Goal: Task Accomplishment & Management: Contribute content

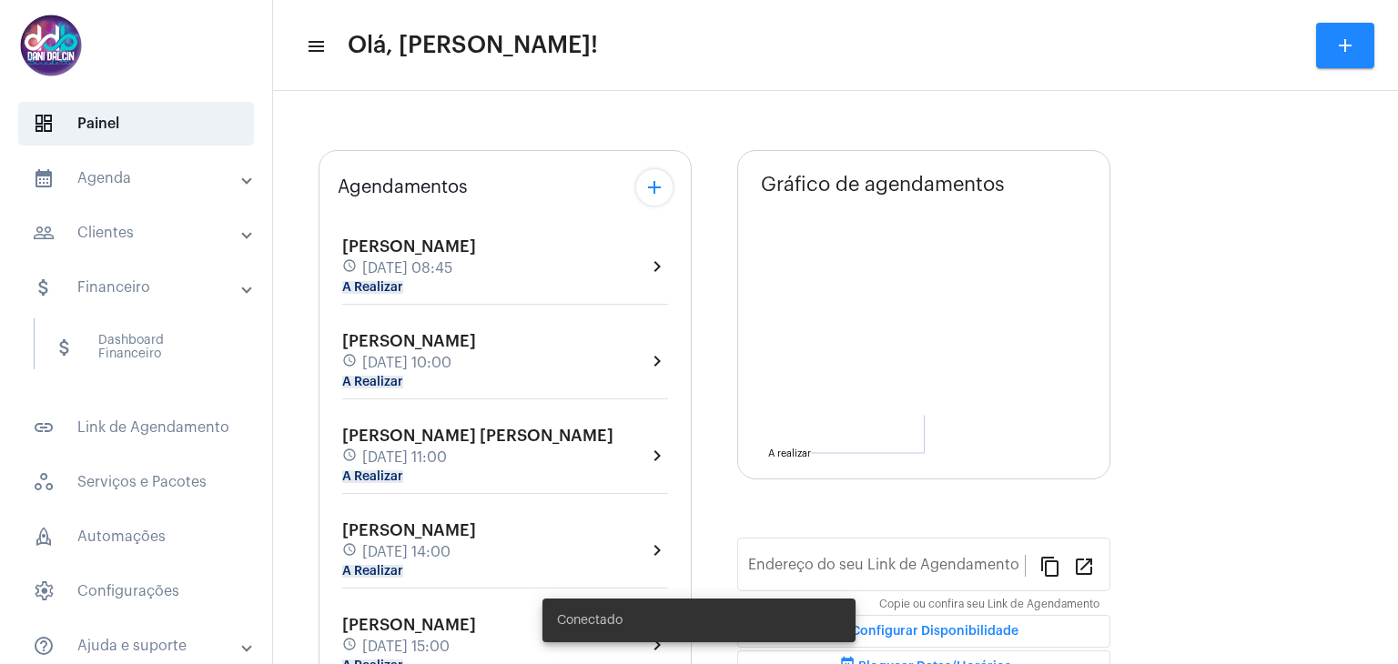
type input "[URL][DOMAIN_NAME]"
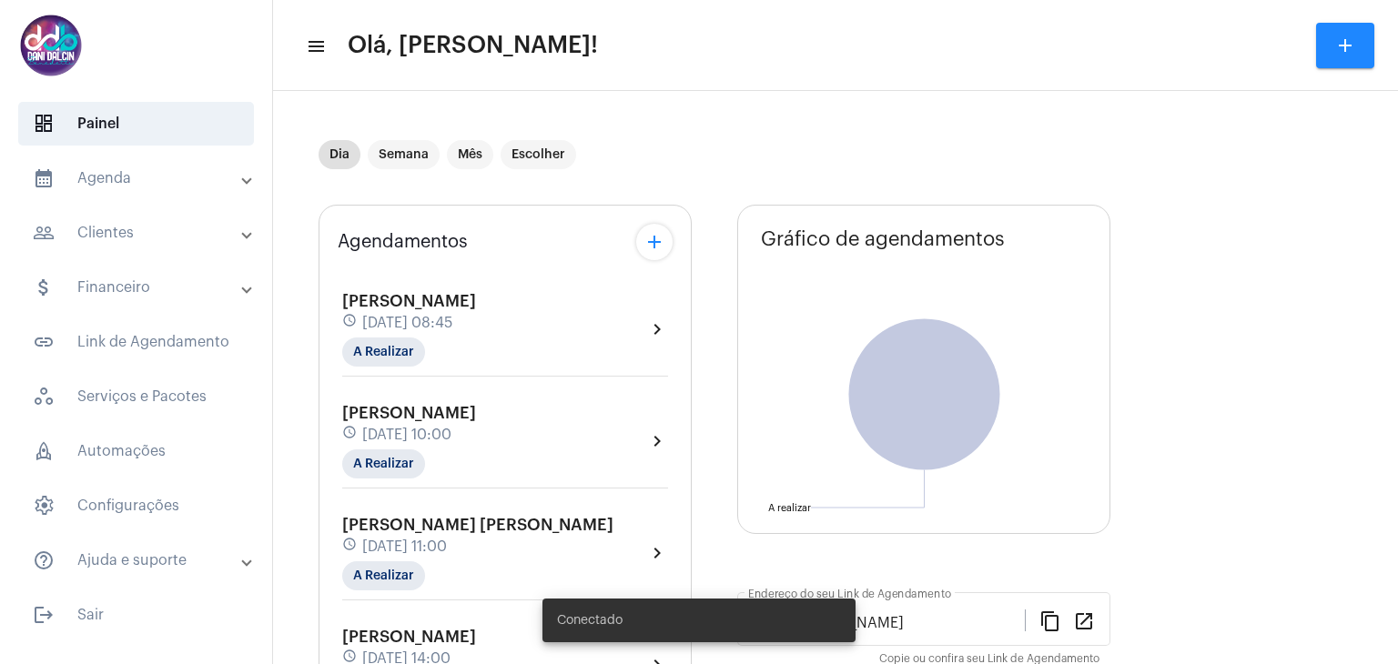
click at [110, 233] on mat-panel-title "people_outline Clientes" at bounding box center [138, 233] width 210 height 22
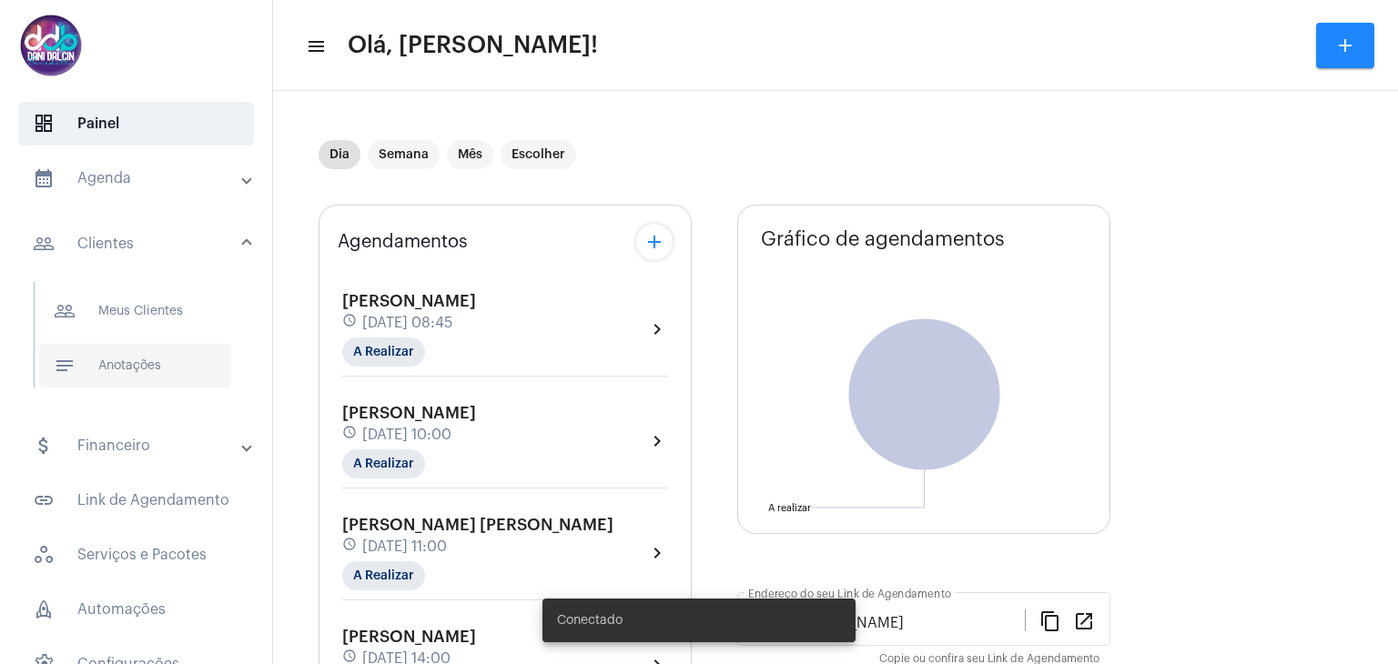
click at [157, 370] on span "notes Anotações" at bounding box center [135, 366] width 192 height 44
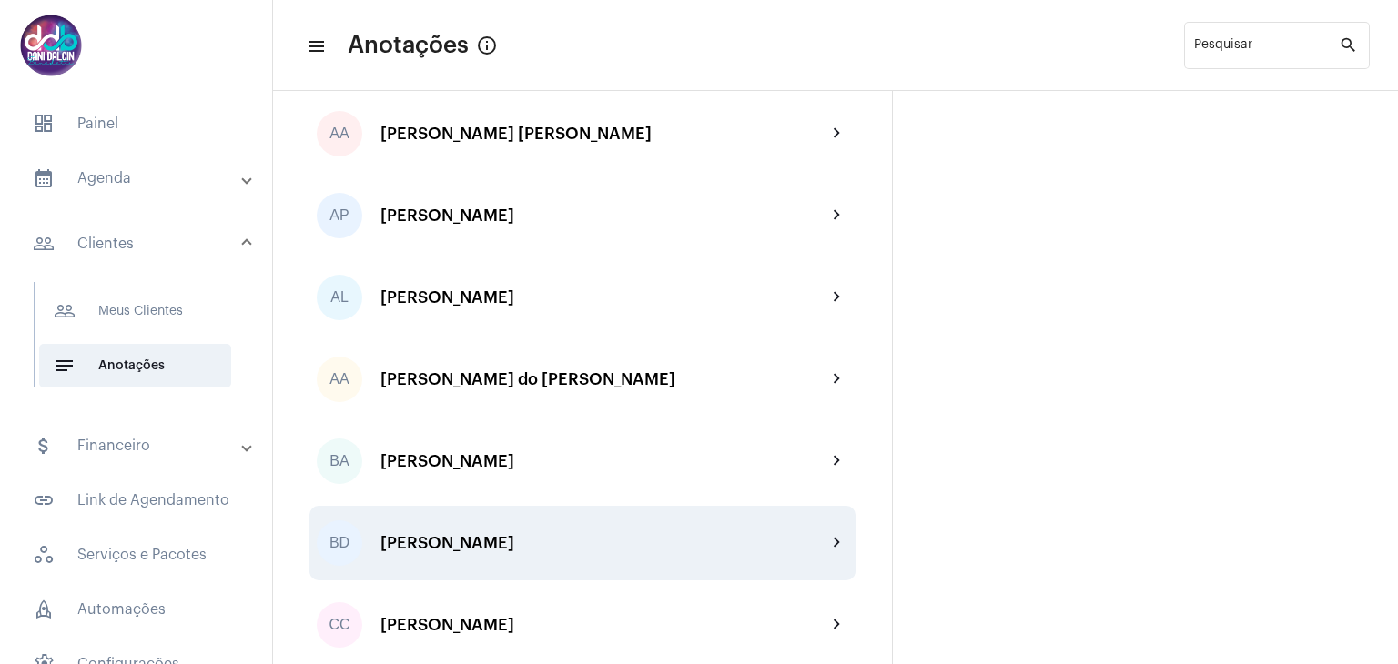
scroll to position [273, 0]
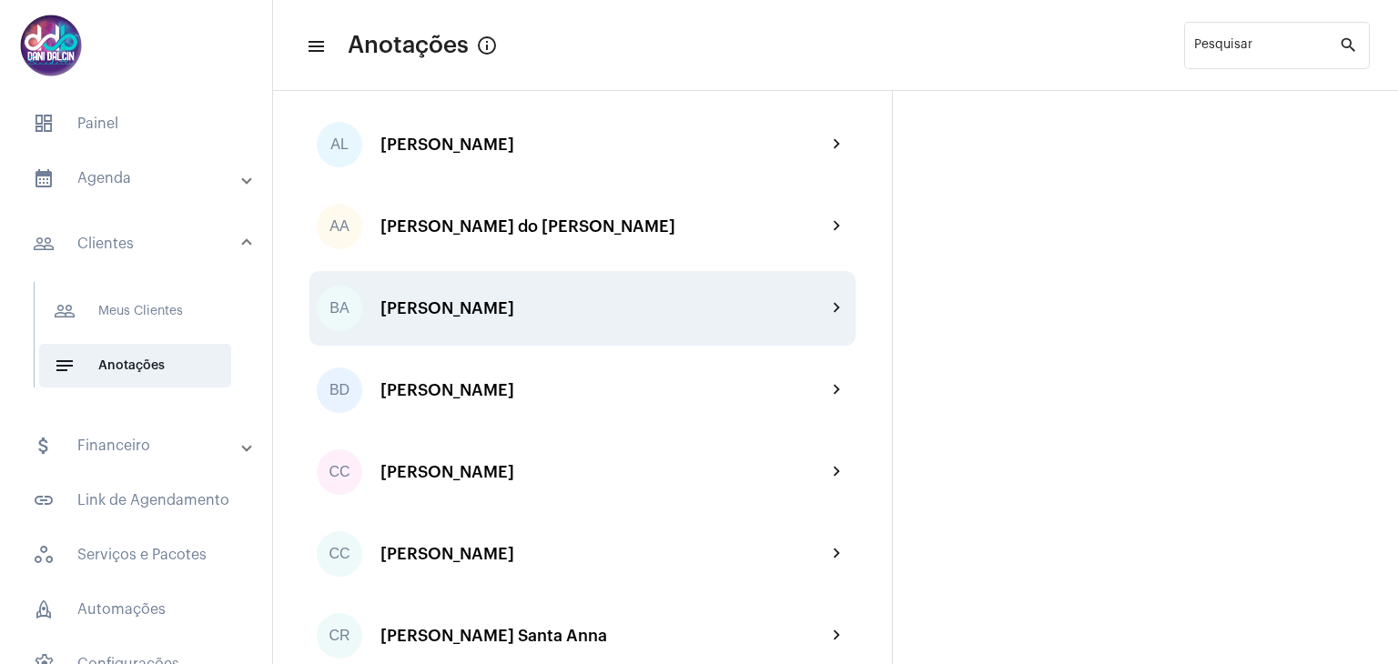
click at [590, 325] on div "BA [PERSON_NAME] chevron_right" at bounding box center [582, 308] width 546 height 75
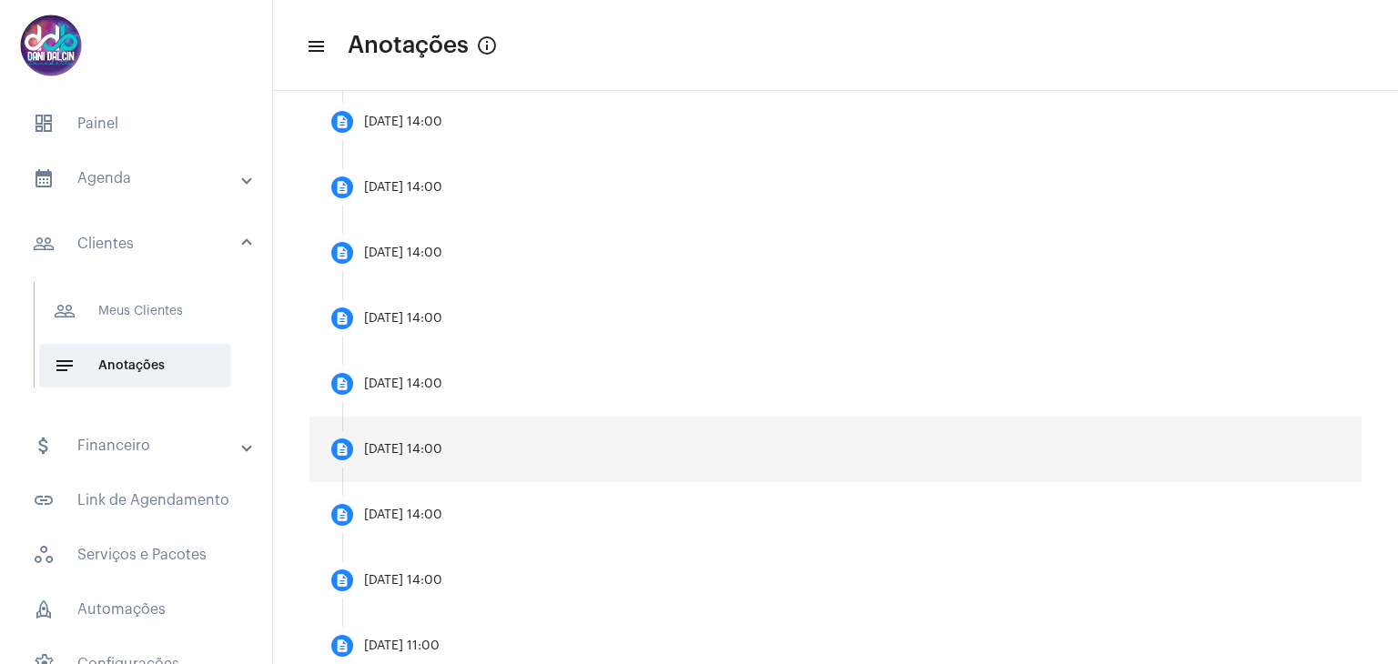
scroll to position [910, 0]
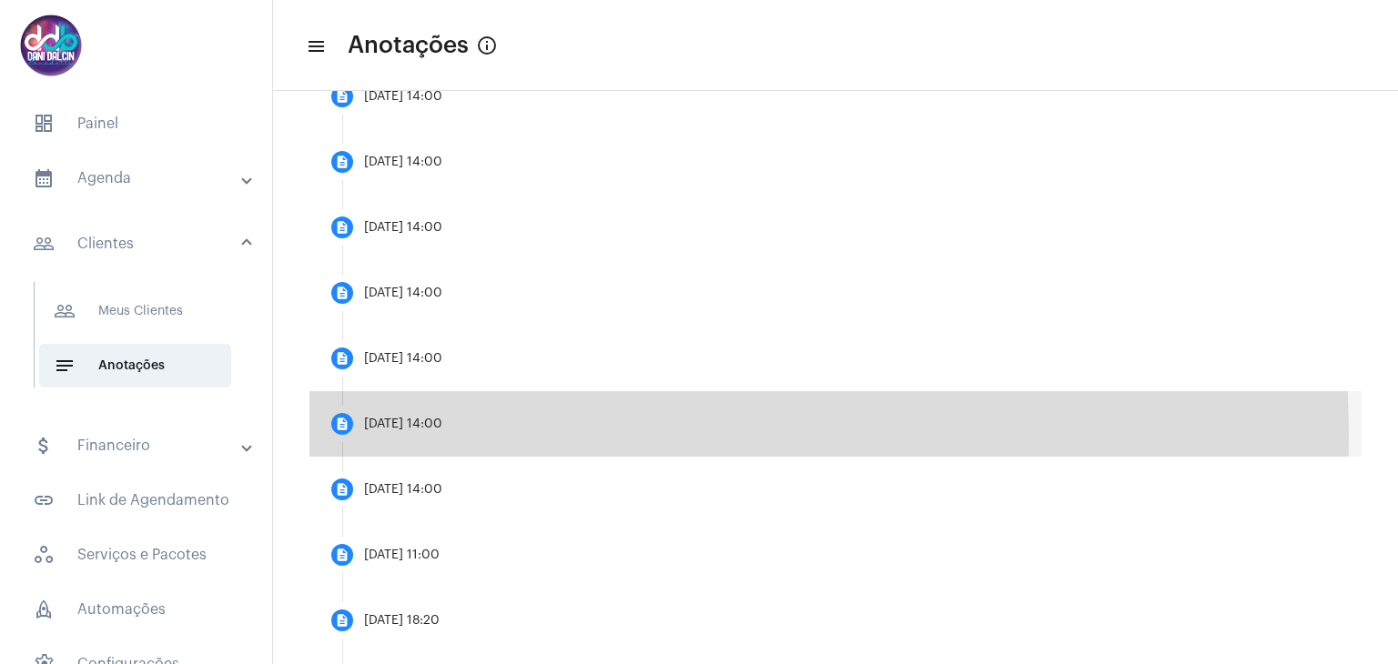
click at [539, 436] on mat-step-header "description [DATE] 14:00" at bounding box center [835, 424] width 1052 height 66
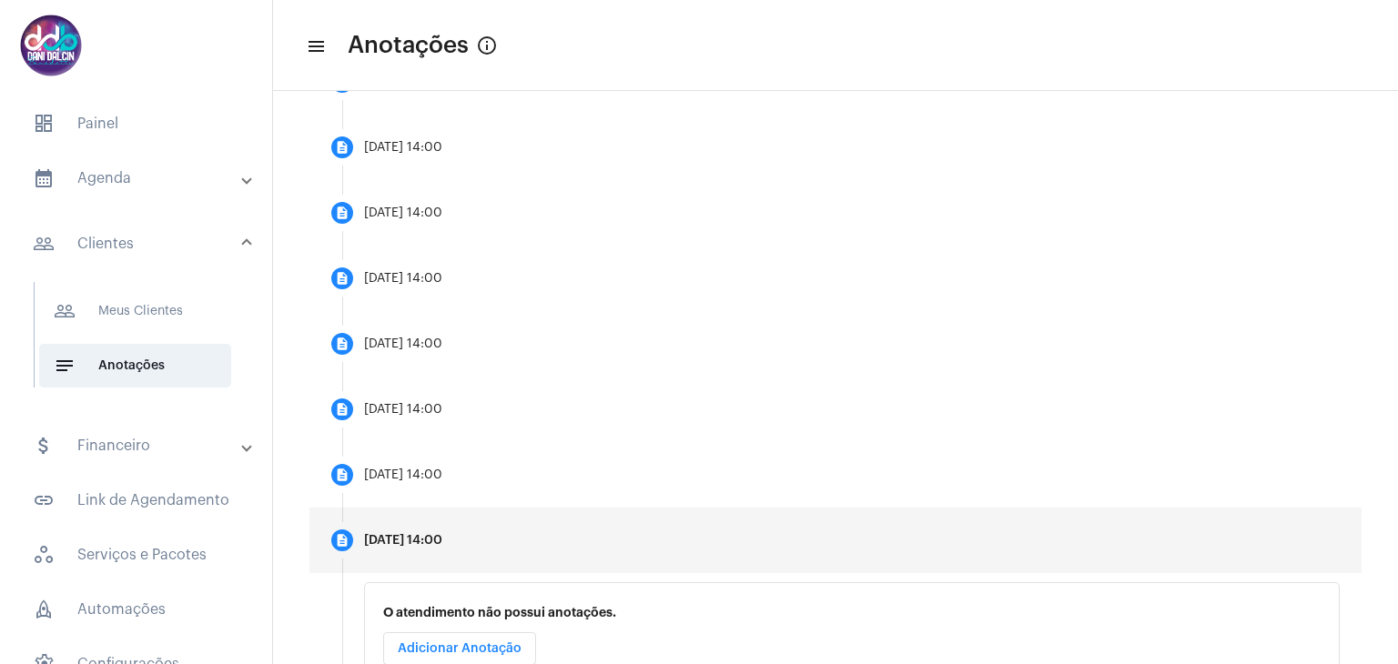
scroll to position [777, 0]
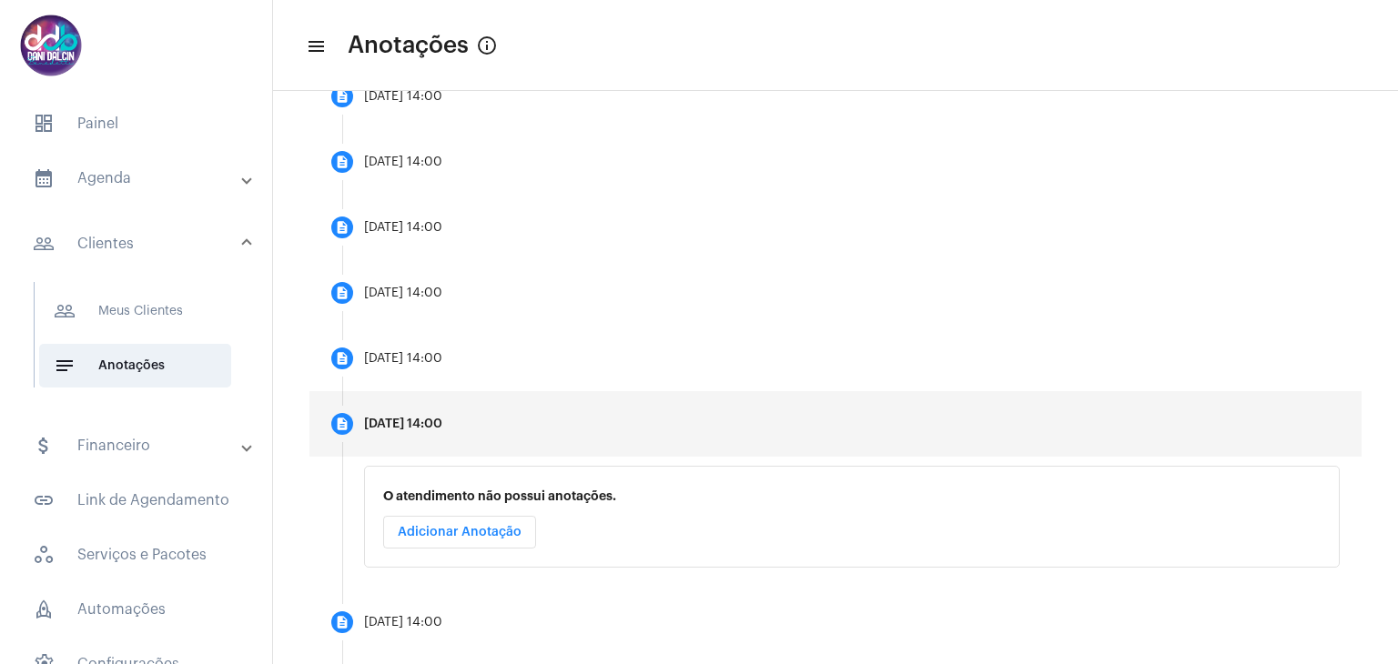
click at [483, 536] on span "Adicionar Anotação" at bounding box center [460, 532] width 124 height 13
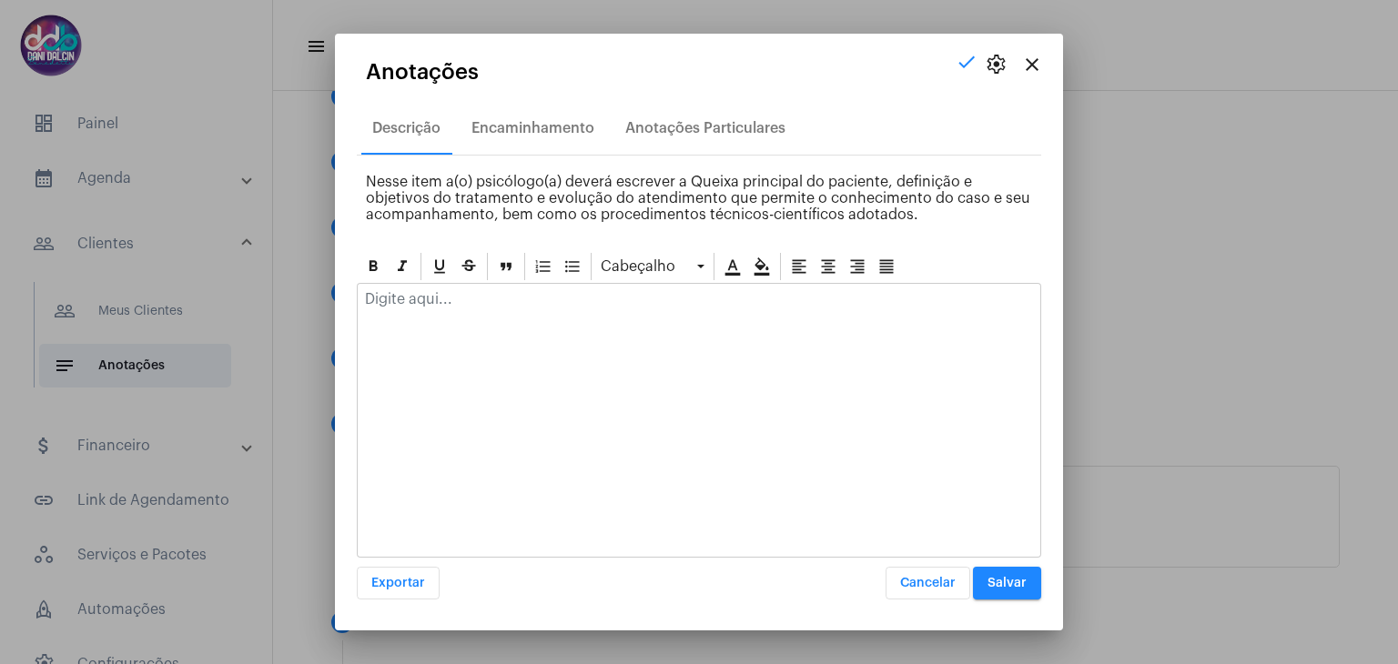
click at [426, 308] on div at bounding box center [699, 304] width 683 height 40
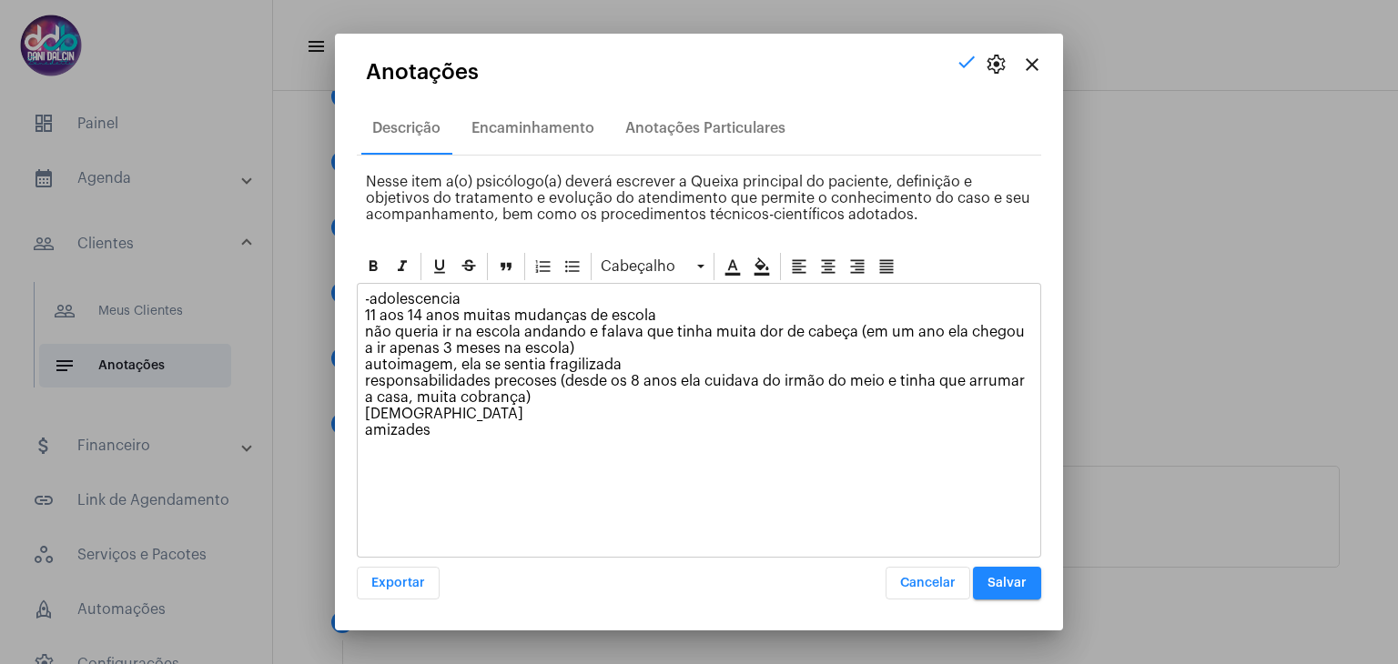
click at [586, 434] on p "-adolescencia 11 aos 14 anos muitas mudanças de escola não queria ir na escola …" at bounding box center [699, 364] width 668 height 147
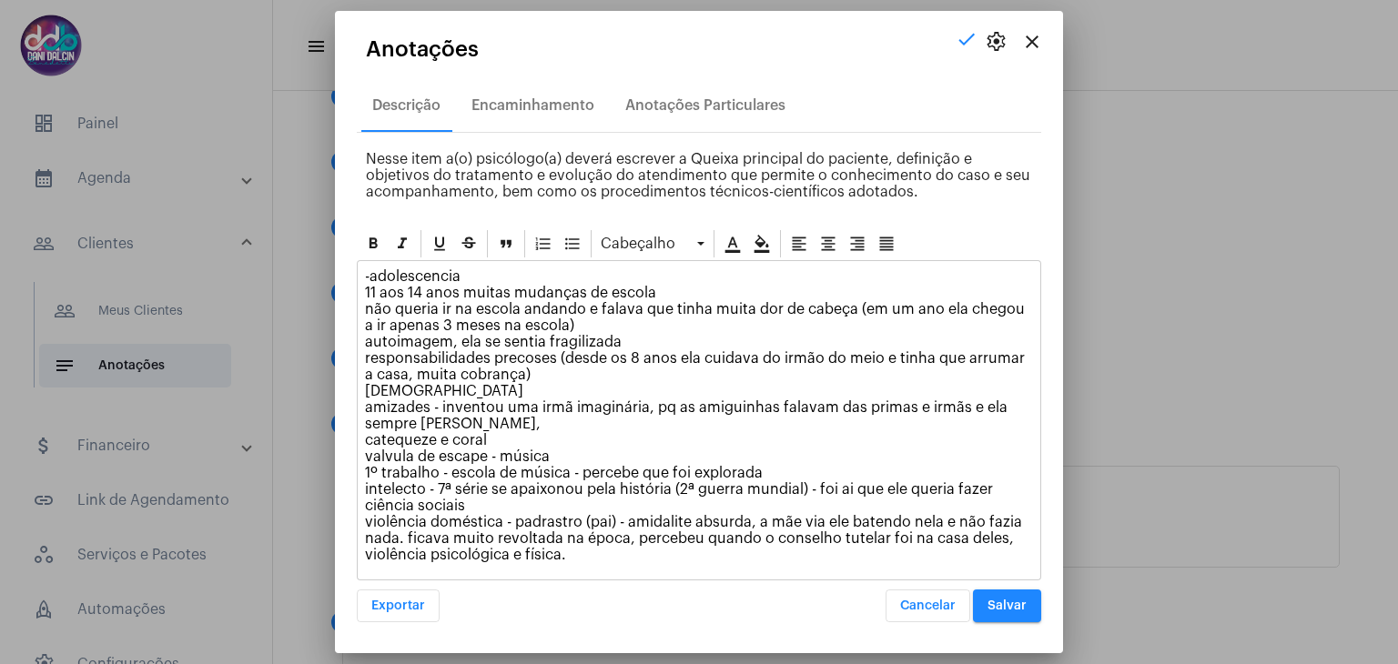
drag, startPoint x: 569, startPoint y: 556, endPoint x: 356, endPoint y: 521, distance: 215.9
click at [356, 521] on mat-dialog-container "close settings check Anotações Descrição Encaminhamento Anotações Particulares …" at bounding box center [699, 332] width 728 height 643
copy p "violência doméstica - padrastro (pai) - amidalite absurda, a mãe via ele batend…"
click at [587, 548] on p "-adolescencia 11 aos 14 anos muitas mudanças de escola não queria ir na escola …" at bounding box center [699, 415] width 668 height 295
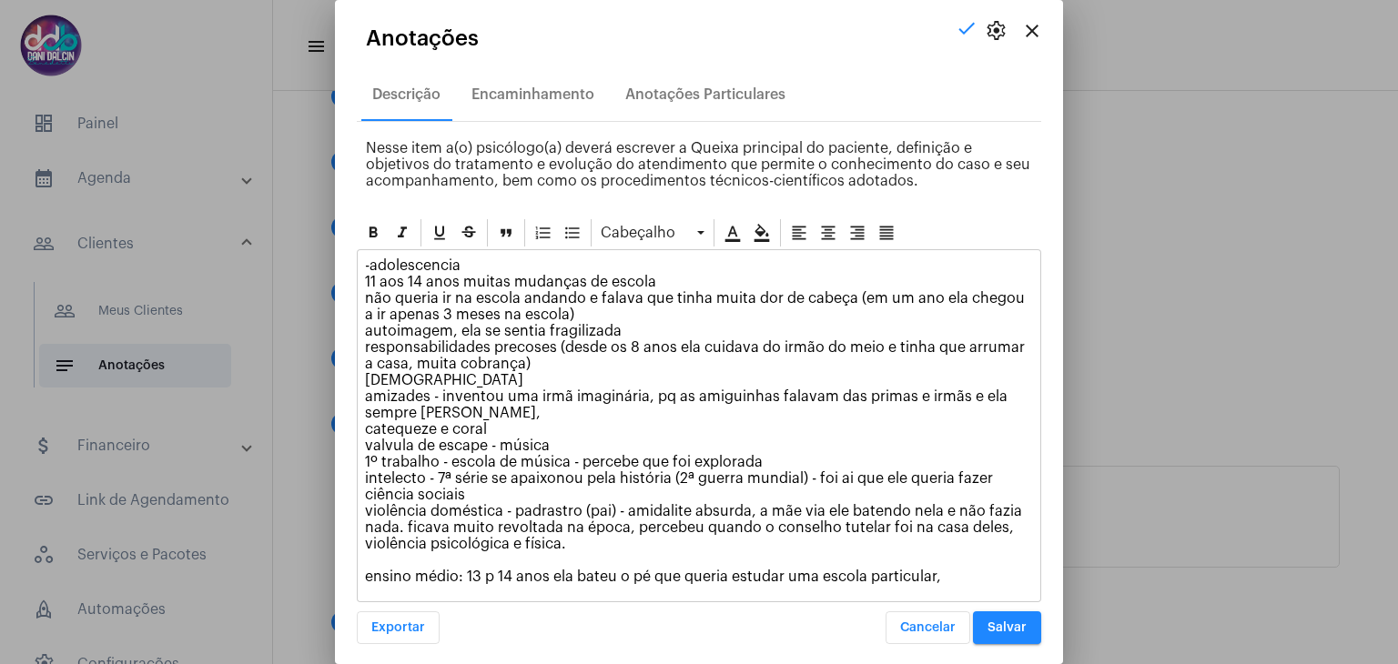
click at [592, 535] on p "-adolescencia 11 aos 14 anos muitas mudanças de escola não queria ir na escola …" at bounding box center [699, 422] width 668 height 328
click at [976, 569] on p "-adolescencia 11 aos 14 anos muitas mudanças de escola não queria ir na escola …" at bounding box center [699, 422] width 668 height 328
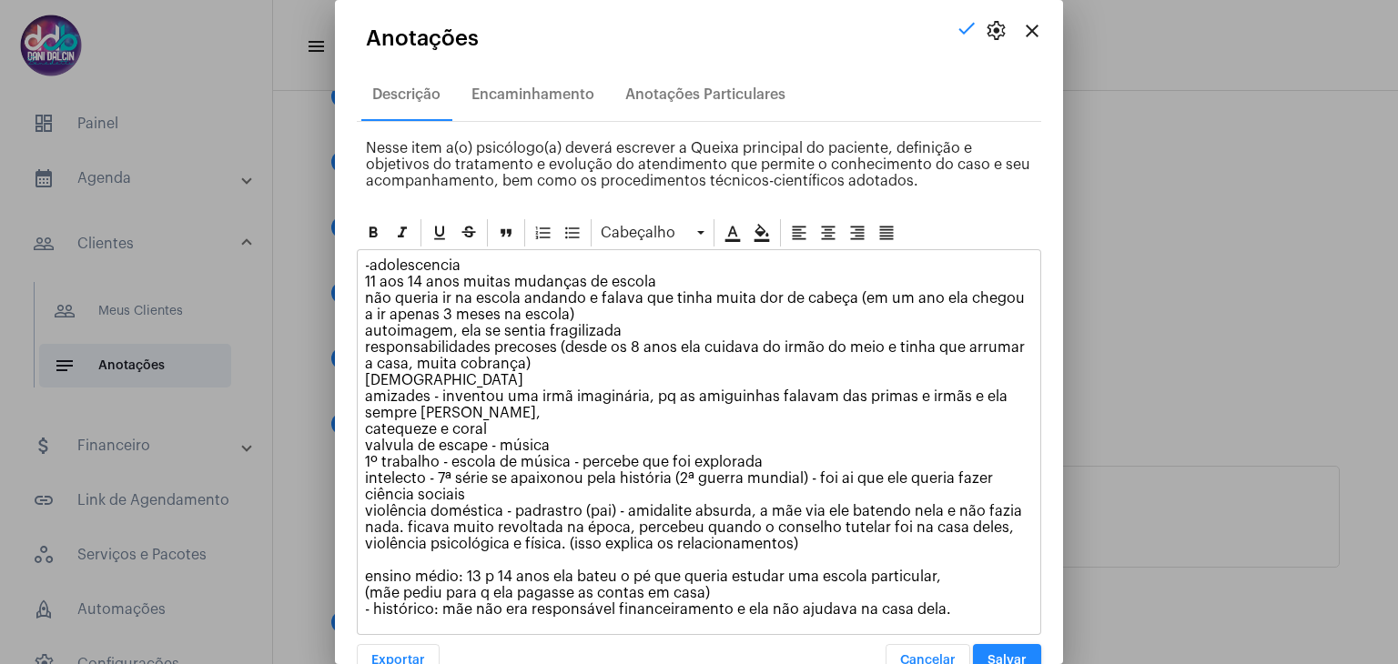
click at [688, 604] on p "-adolescencia 11 aos 14 anos muitas mudanças de escola não queria ir na escola …" at bounding box center [699, 438] width 668 height 360
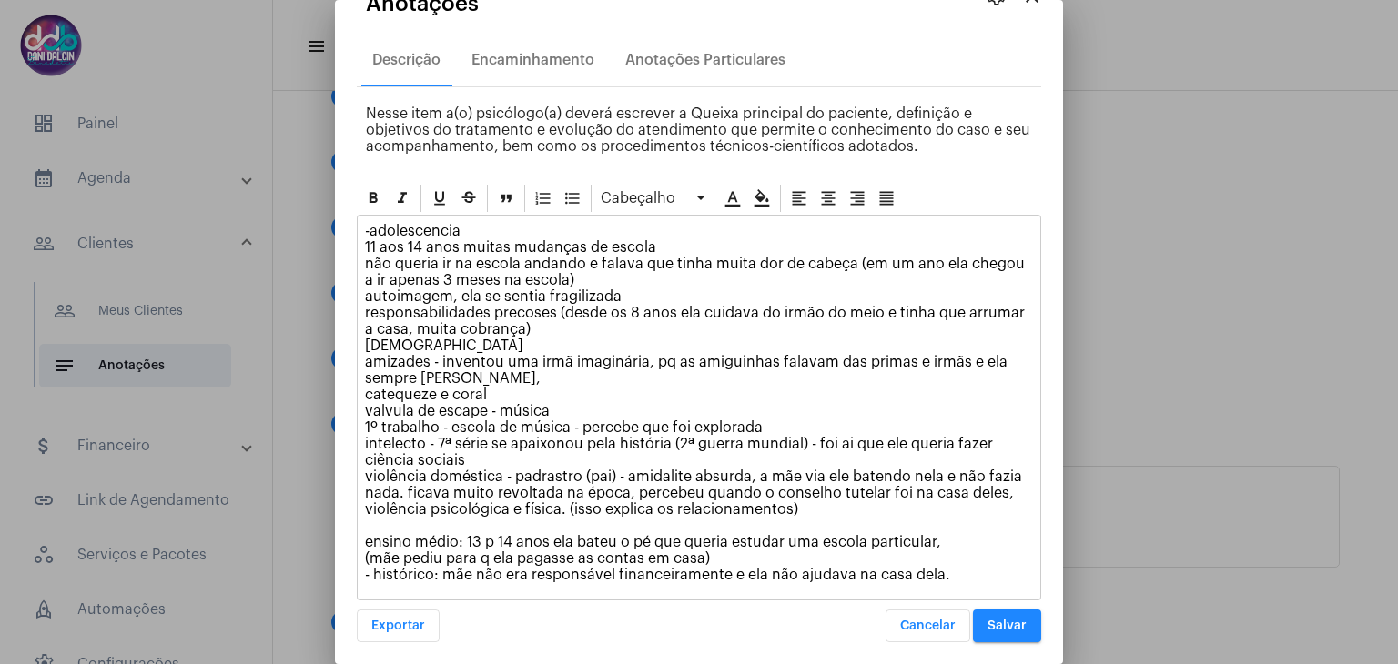
click at [957, 569] on p "-adolescencia 11 aos 14 anos muitas mudanças de escola não queria ir na escola …" at bounding box center [699, 403] width 668 height 360
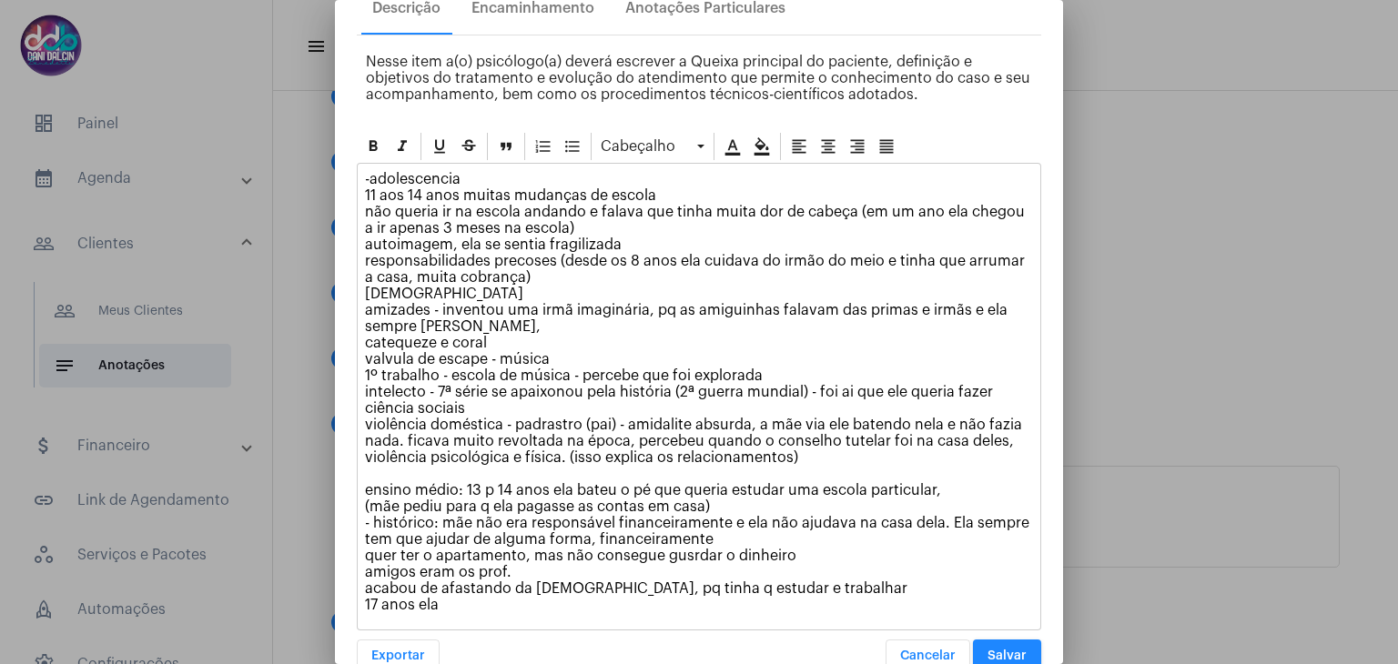
scroll to position [115, 0]
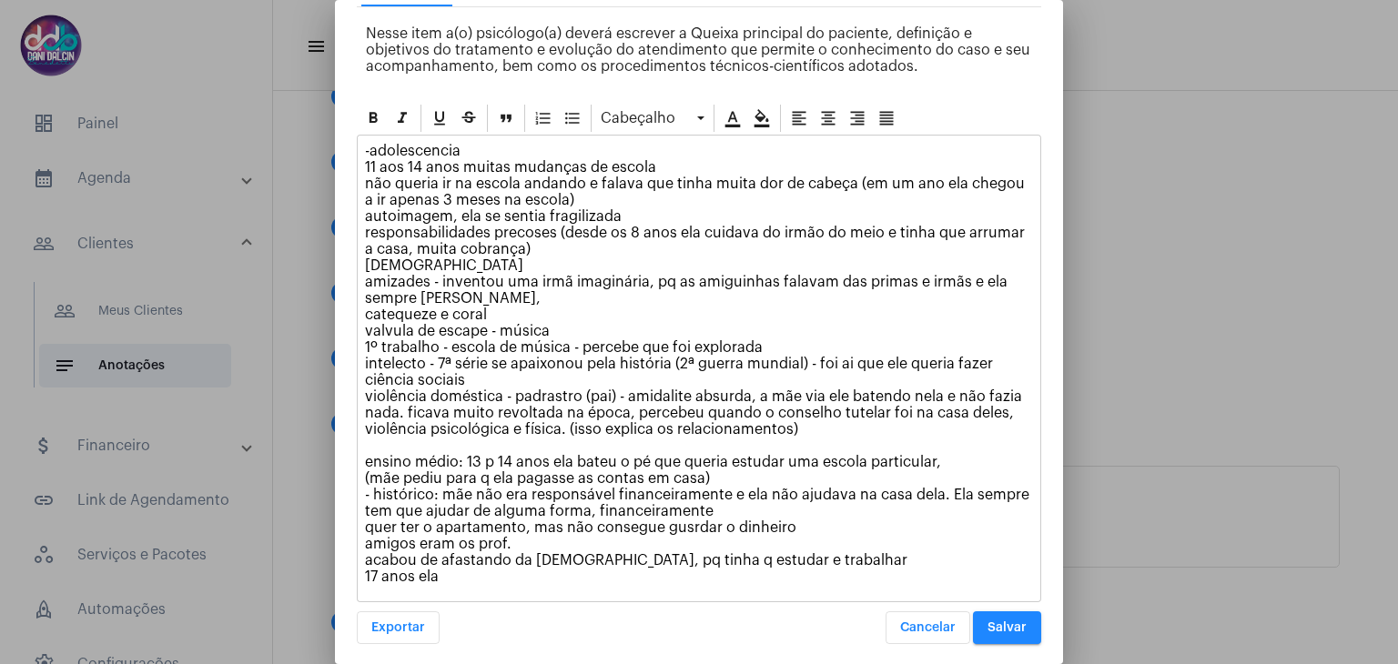
click at [805, 547] on p "-adolescencia 11 aos 14 anos muitas mudanças de escola não queria ir na escola …" at bounding box center [699, 364] width 668 height 442
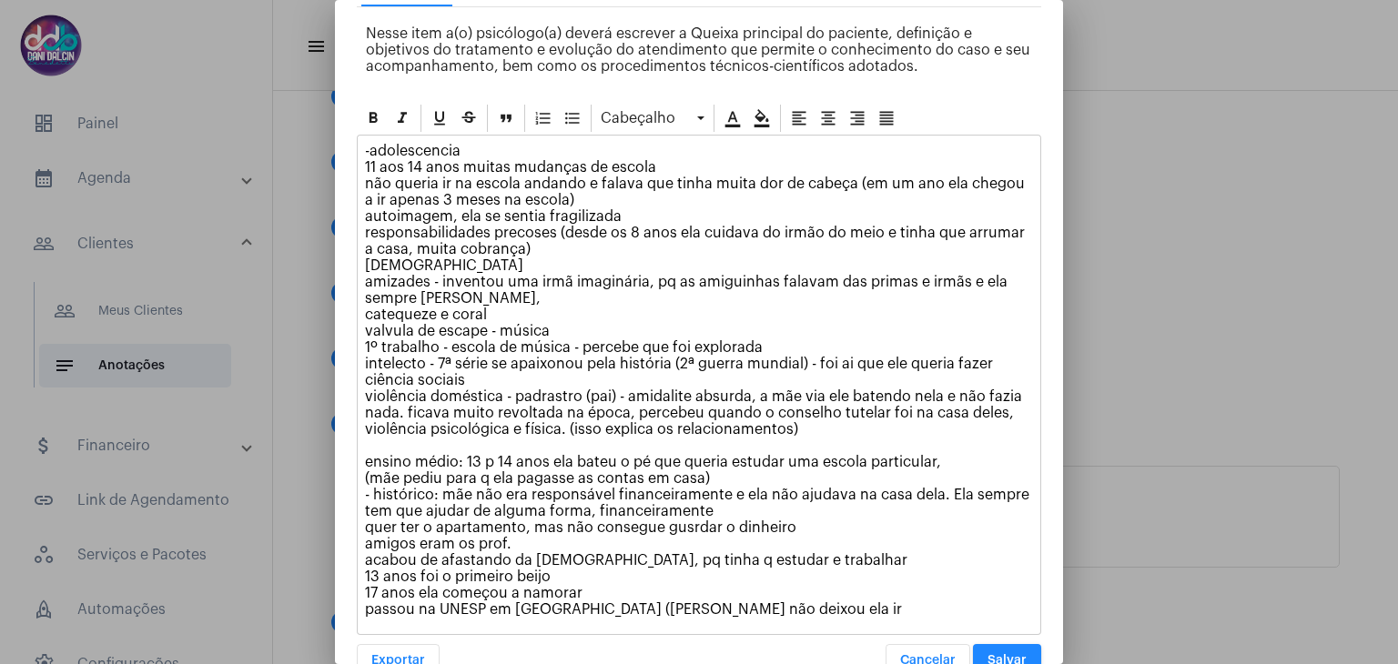
click at [745, 577] on p "-adolescencia 11 aos 14 anos muitas mudanças de escola não queria ir na escola …" at bounding box center [699, 380] width 668 height 475
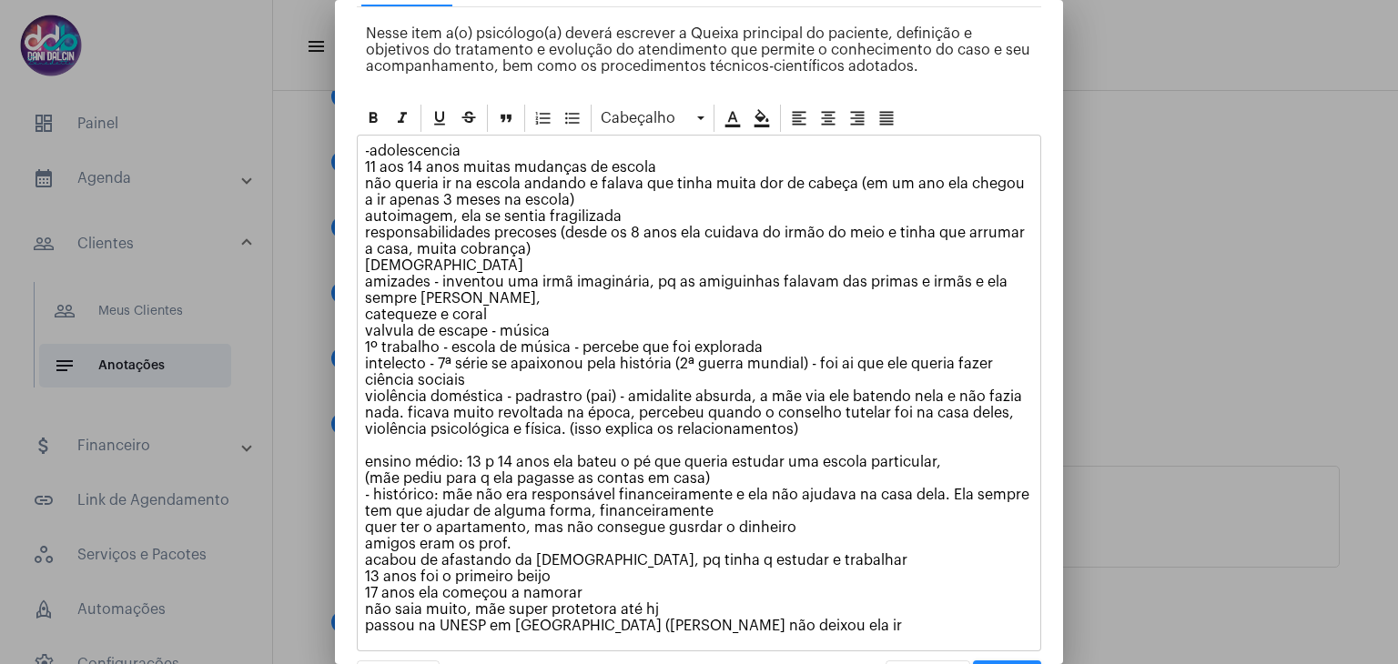
click at [726, 603] on p "-adolescencia 11 aos 14 anos muitas mudanças de escola não queria ir na escola …" at bounding box center [699, 388] width 668 height 491
click at [727, 613] on p "-adolescencia 11 aos 14 anos muitas mudanças de escola não queria ir na escola …" at bounding box center [699, 388] width 668 height 491
